Goal: Information Seeking & Learning: Find specific fact

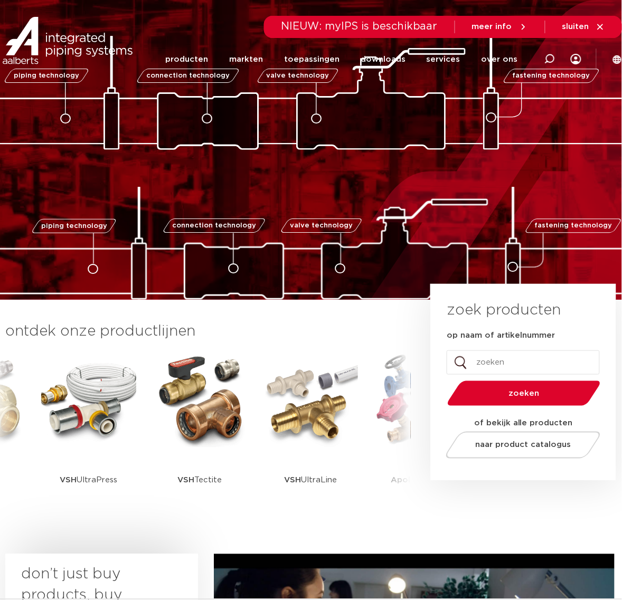
click at [562, 61] on div at bounding box center [549, 59] width 42 height 80
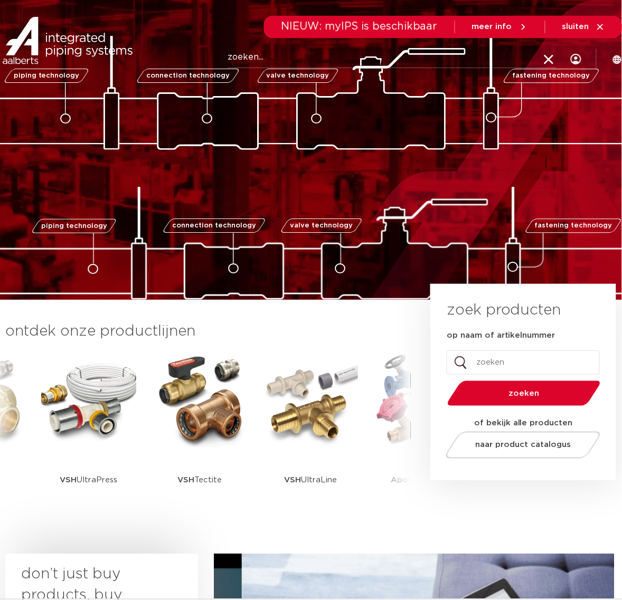
click at [549, 59] on icon at bounding box center [549, 60] width 15 height 15
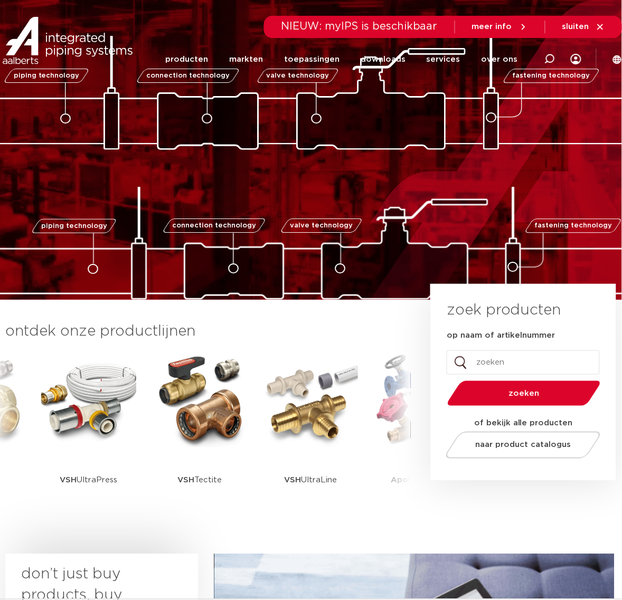
click at [561, 10] on div "Zoeken NIEUW: myIPS is beschikbaar meer info sluiten producten markten toepassi…" at bounding box center [379, 40] width 486 height 80
click at [544, 54] on div at bounding box center [549, 59] width 42 height 80
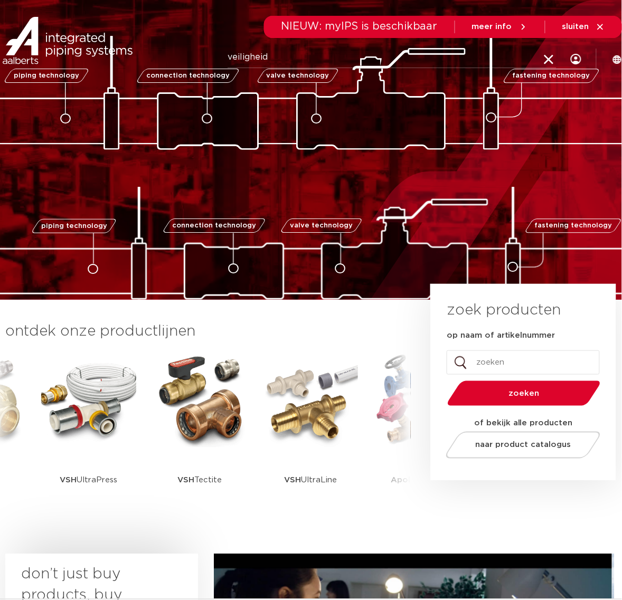
type input "veiligheid"
click button "Zoeken" at bounding box center [0, 0] width 0 height 0
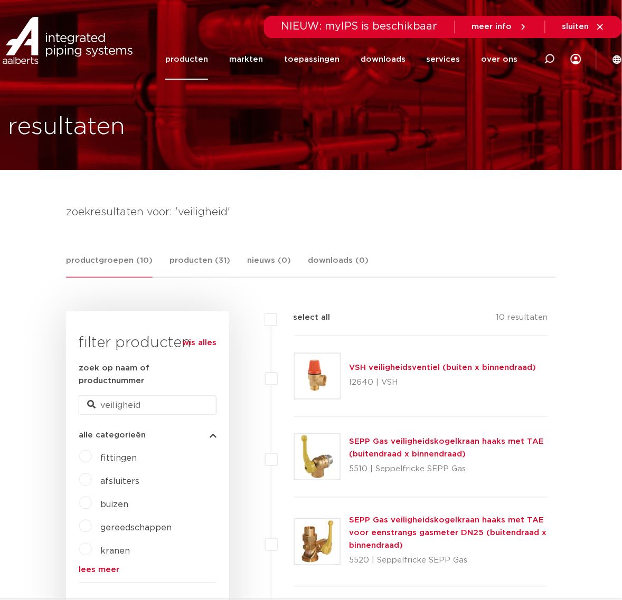
click at [359, 367] on link "VSH veiligheidsventiel (buiten x binnendraad)" at bounding box center [442, 368] width 187 height 8
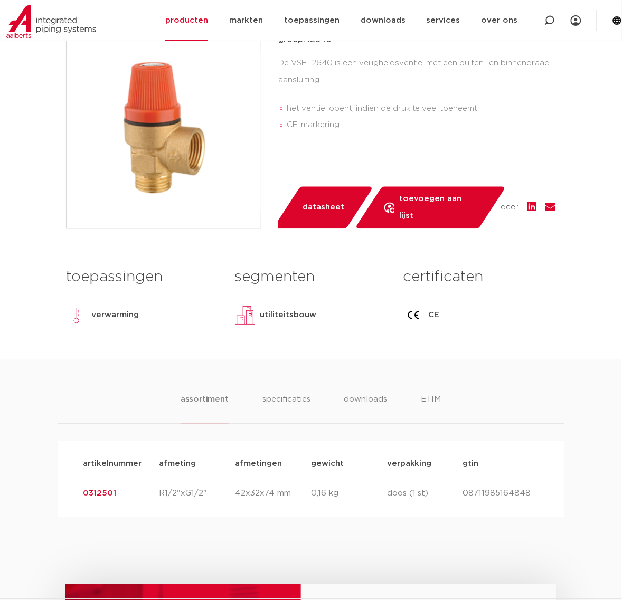
scroll to position [528, 0]
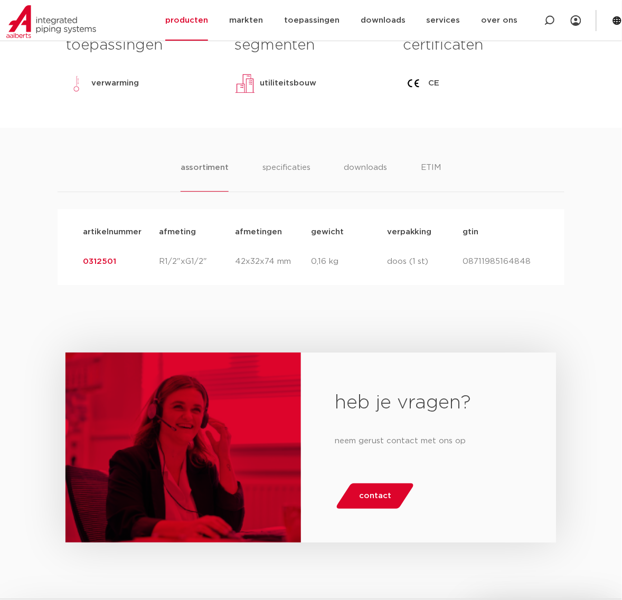
click at [85, 264] on link "0312501" at bounding box center [99, 262] width 33 height 8
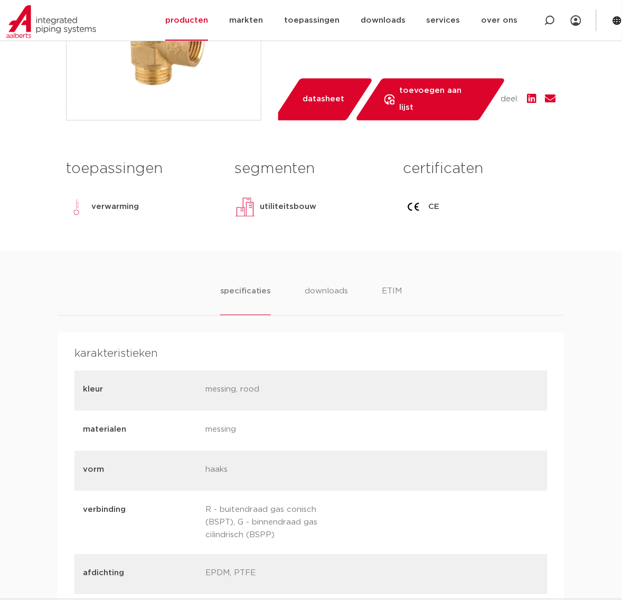
scroll to position [132, 0]
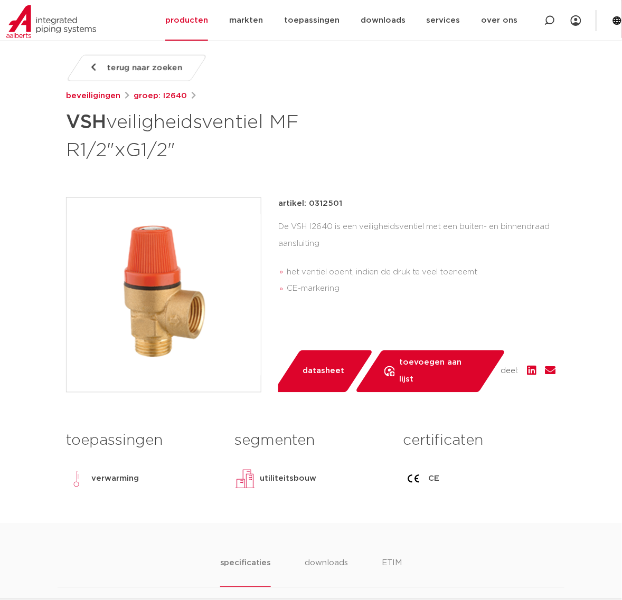
click at [320, 201] on p "artikel: 0312501" at bounding box center [310, 203] width 64 height 13
copy p "0312501"
drag, startPoint x: 202, startPoint y: 153, endPoint x: 63, endPoint y: 134, distance: 139.7
click at [63, 134] on div "terug naar zoeken beveiligingen groep: I2640 VSH veiligheidsventiel MF R1/2"xG1…" at bounding box center [311, 289] width 507 height 469
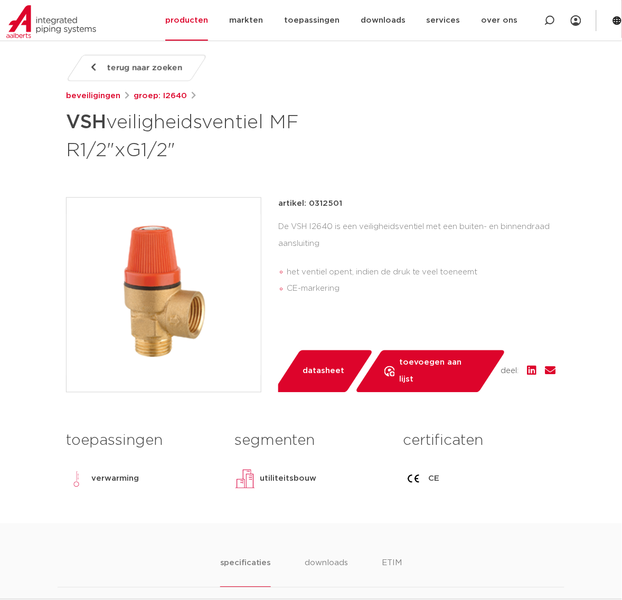
copy h1 "VSH veiligheidsventiel MF R1/2"xG1/2""
